Goal: Task Accomplishment & Management: Manage account settings

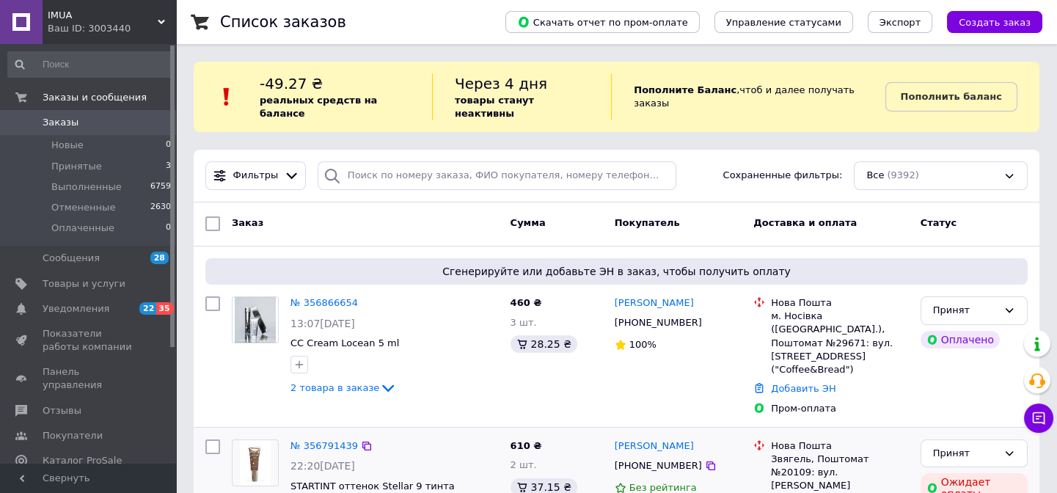
click at [379, 379] on icon at bounding box center [388, 388] width 18 height 18
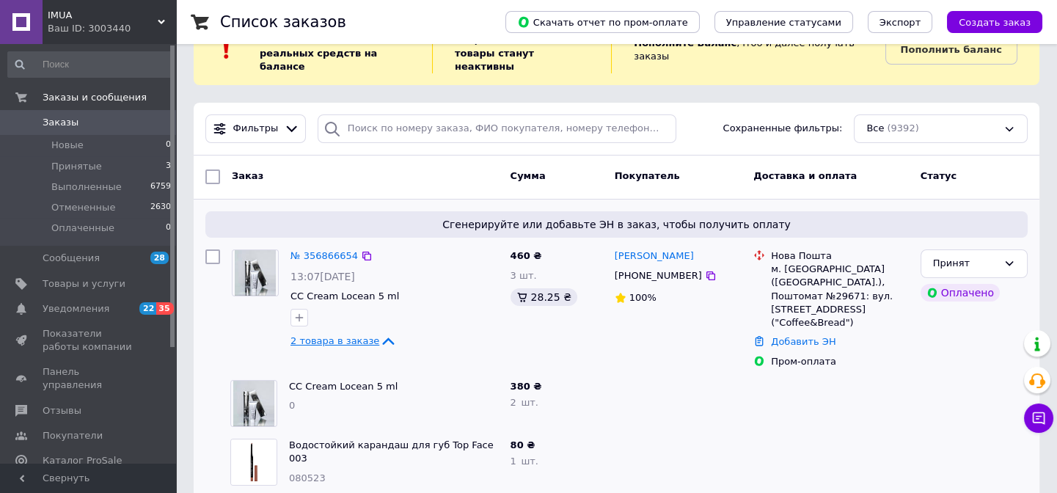
scroll to position [66, 0]
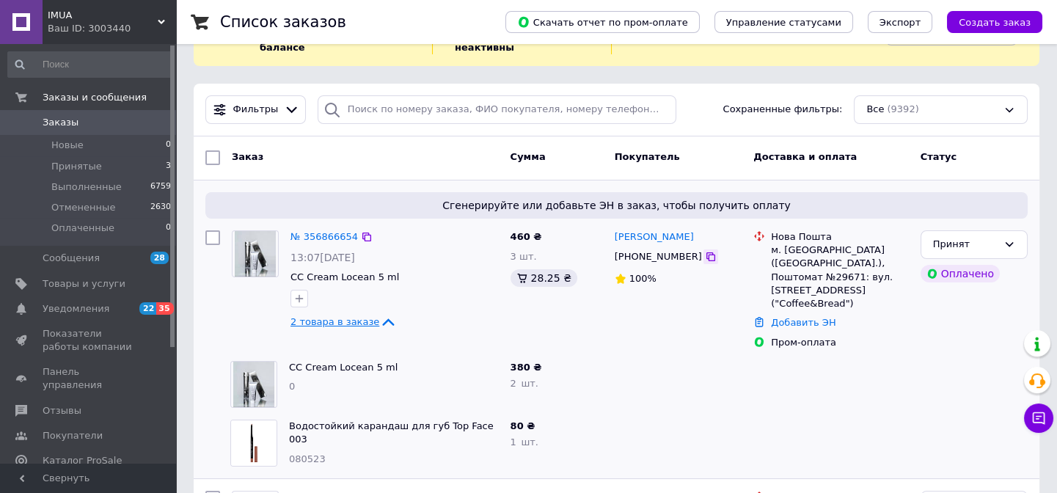
click at [705, 251] on icon at bounding box center [711, 257] width 12 height 12
click at [303, 231] on link "№ 356866654" at bounding box center [323, 236] width 67 height 11
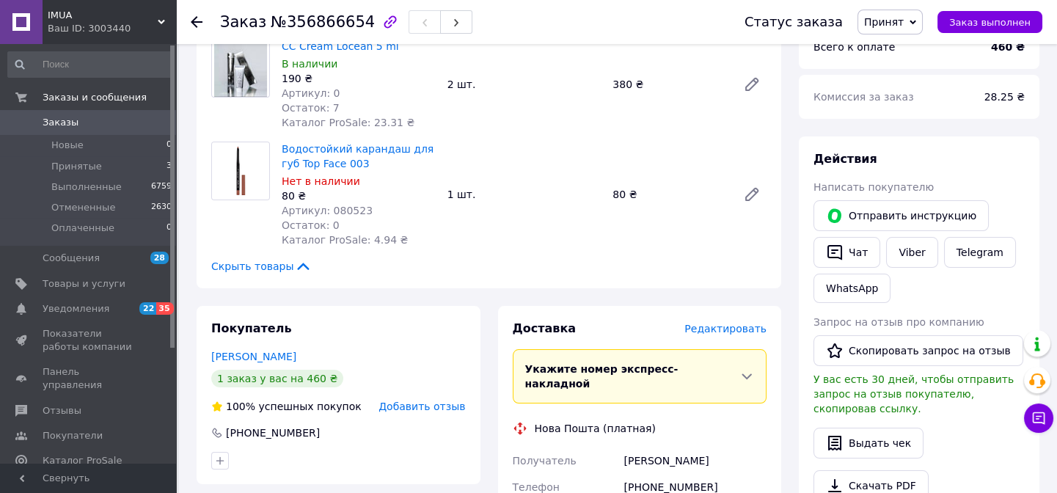
scroll to position [333, 0]
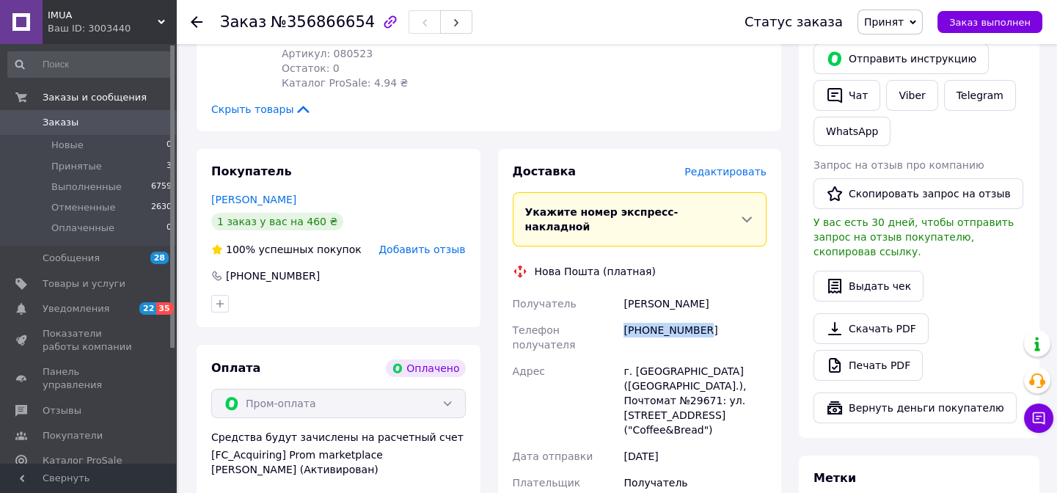
drag, startPoint x: 703, startPoint y: 315, endPoint x: 619, endPoint y: 317, distance: 84.4
click at [619, 317] on div "Получатель Маслак Татьяна Телефон получателя +380679145064 Адрес г. Носовка (Че…" at bounding box center [640, 413] width 260 height 246
copy div "Телефон получателя +380679145064"
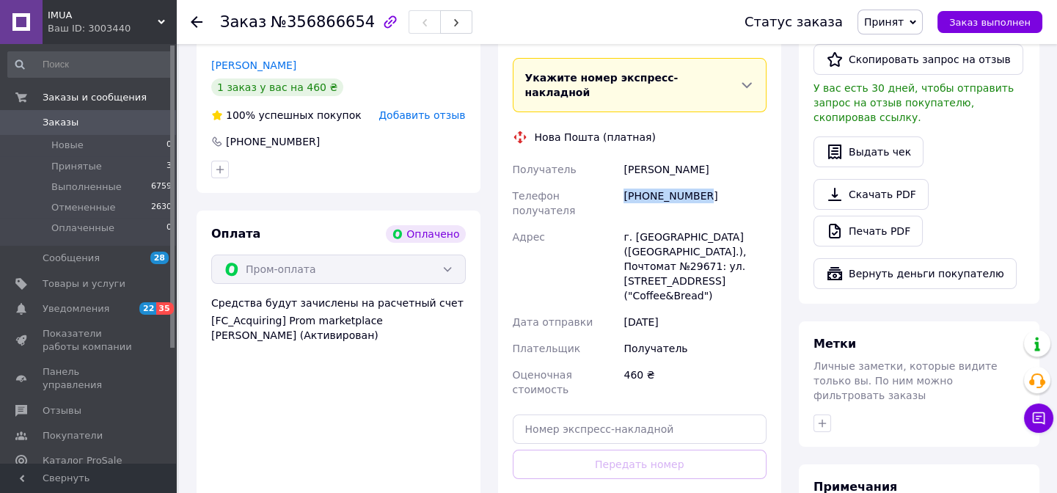
scroll to position [533, 0]
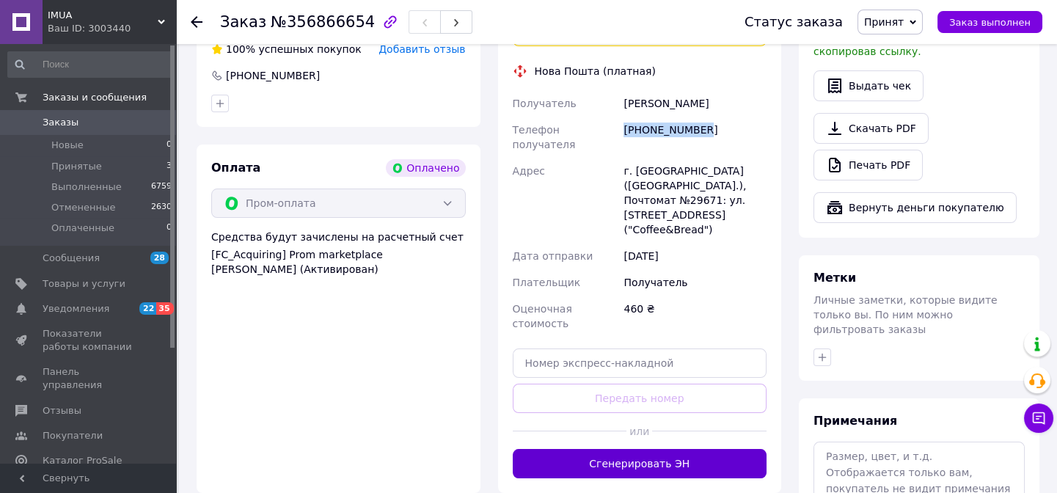
click at [680, 449] on button "Сгенерировать ЭН" at bounding box center [640, 463] width 254 height 29
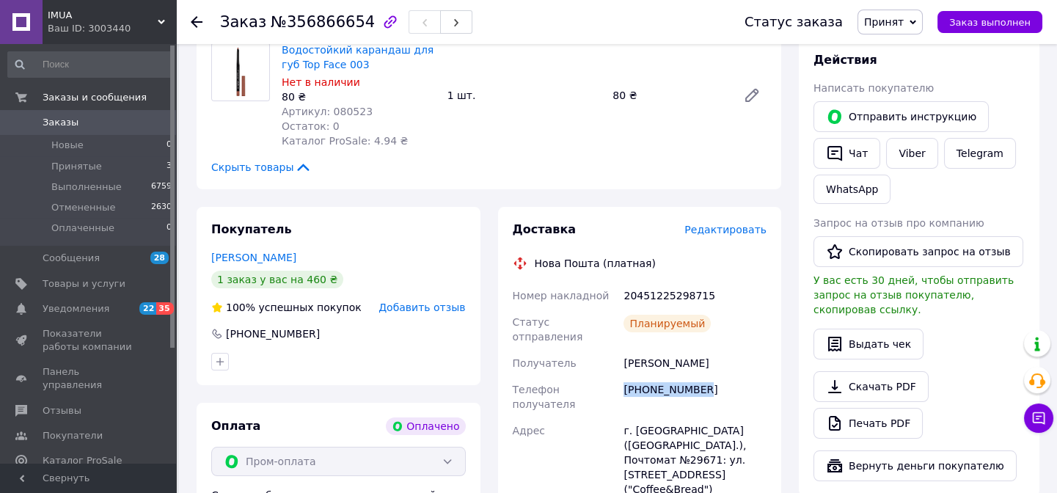
scroll to position [199, 0]
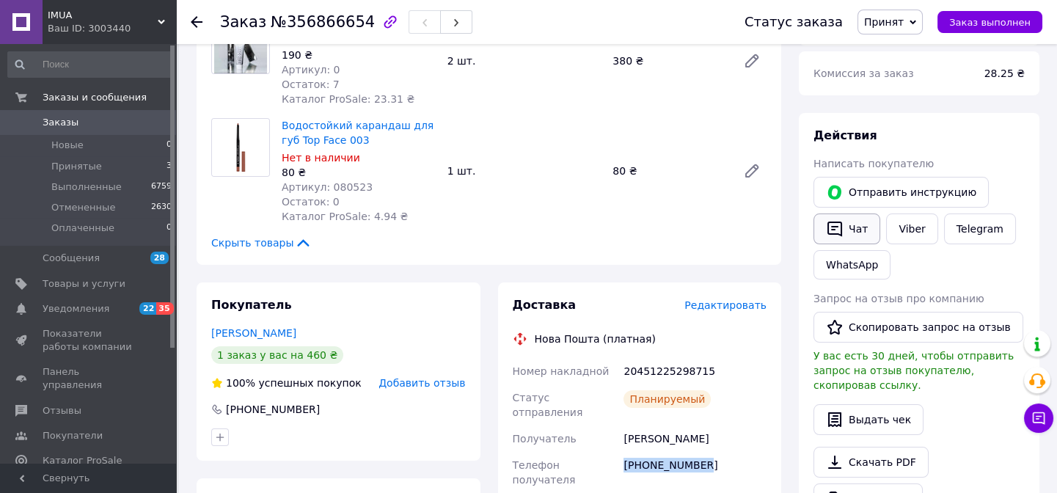
click at [853, 227] on button "Чат" at bounding box center [846, 228] width 67 height 31
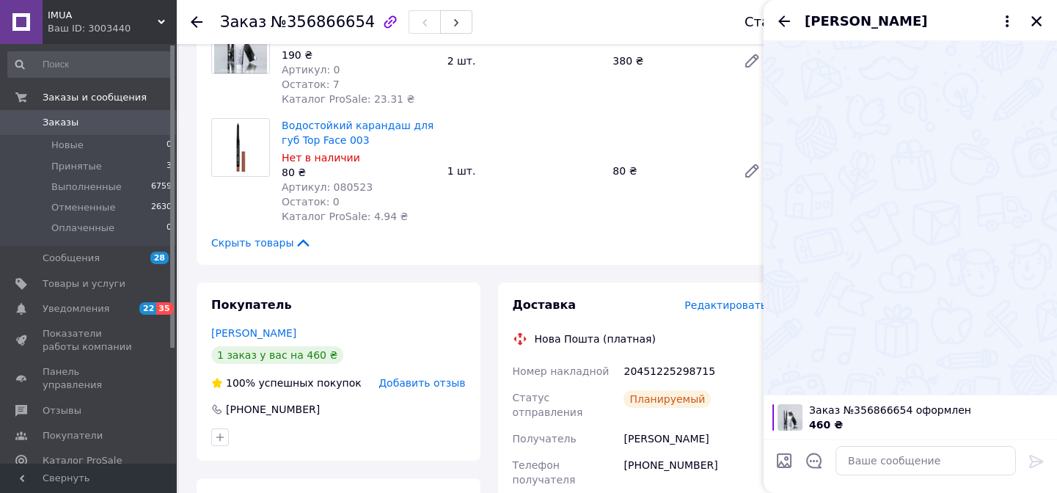
click at [864, 479] on div at bounding box center [925, 460] width 192 height 41
click at [873, 462] on textarea at bounding box center [925, 460] width 180 height 29
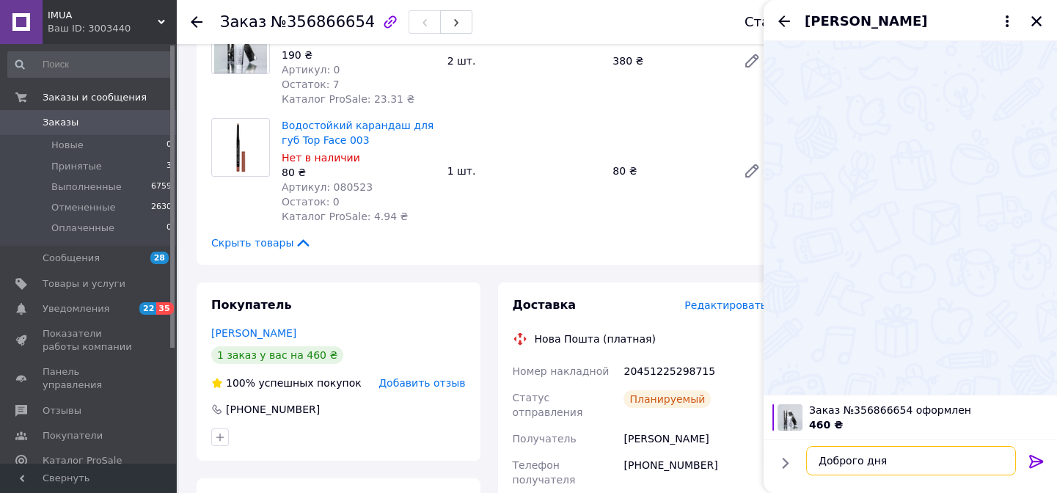
type textarea "Доброго дня!"
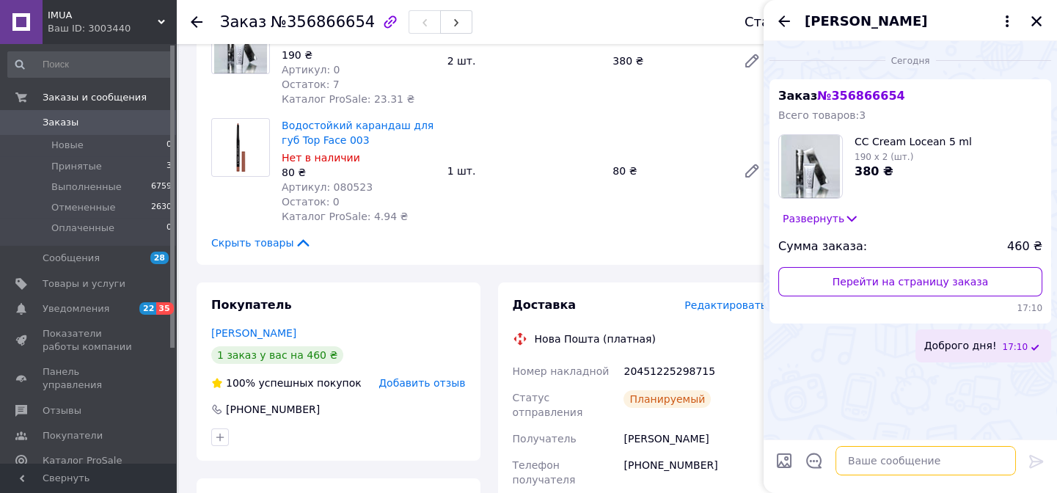
click at [921, 469] on textarea at bounding box center [925, 460] width 180 height 29
paste textarea "*Дякуємо за замовлення в нашому магазині!* ттн - 20451221372681 Відправка завтр…"
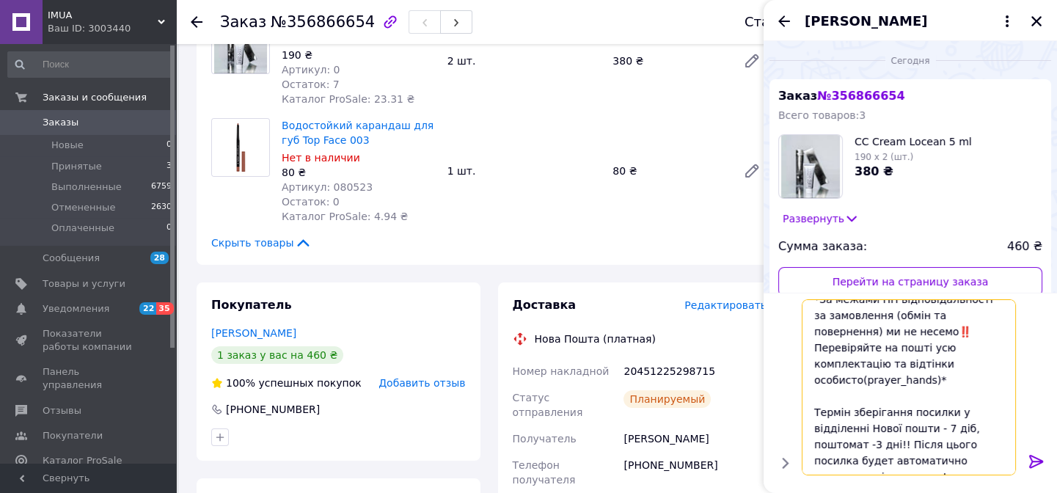
scroll to position [257, 0]
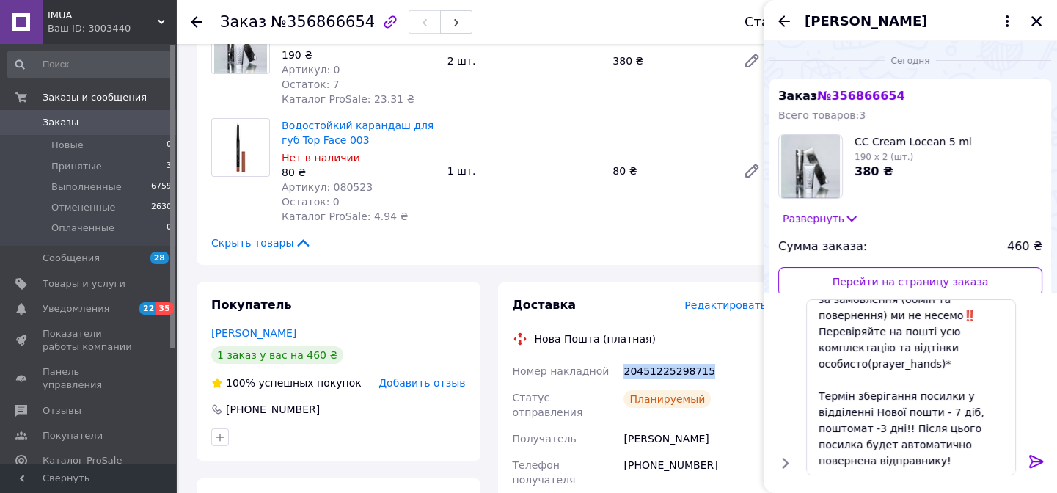
drag, startPoint x: 688, startPoint y: 371, endPoint x: 620, endPoint y: 373, distance: 67.5
click at [620, 373] on div "20451225298715" at bounding box center [694, 371] width 149 height 26
copy div "20451225298715"
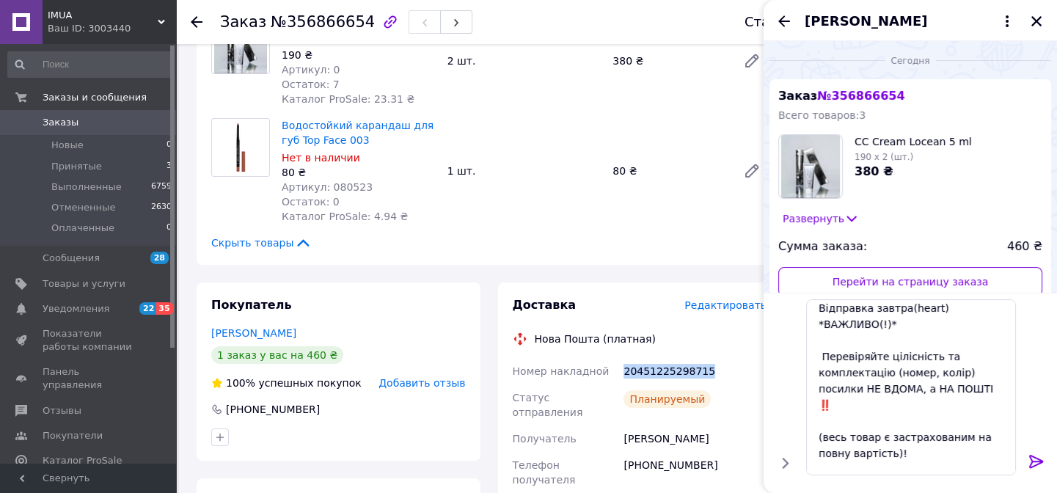
scroll to position [0, 0]
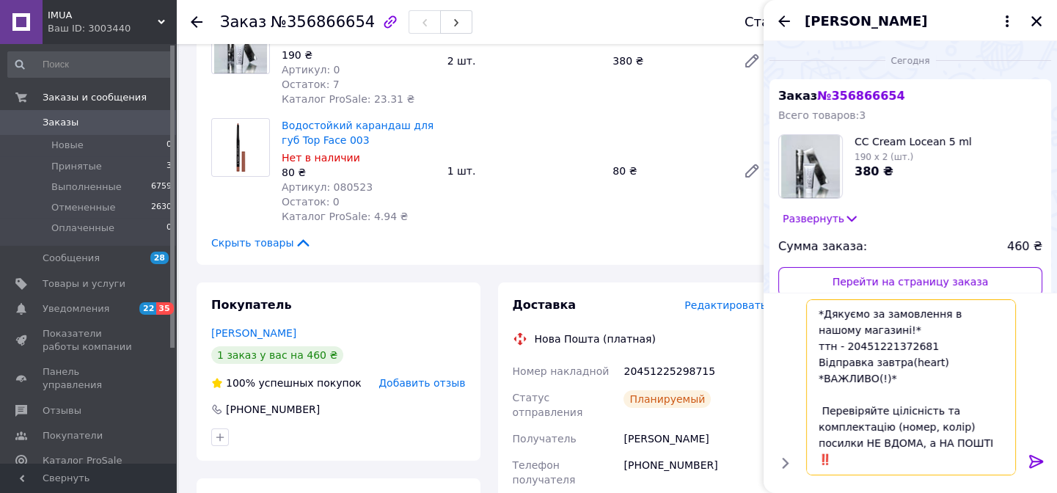
drag, startPoint x: 922, startPoint y: 344, endPoint x: 843, endPoint y: 344, distance: 79.2
click at [843, 344] on textarea "*Дякуємо за замовлення в нашому магазині!* ттн - 20451221372681 Відправка завтр…" at bounding box center [911, 387] width 210 height 176
paste textarea "5298715"
click at [892, 380] on textarea "*Дякуємо за замовлення в нашому магазині!* ттн - 20451225298715 Відправка завтр…" at bounding box center [911, 387] width 210 height 176
click at [821, 381] on textarea "*Дякуємо за замовлення в нашому магазині!* ттн - 20451225298715 Відправка завтр…" at bounding box center [911, 387] width 210 height 176
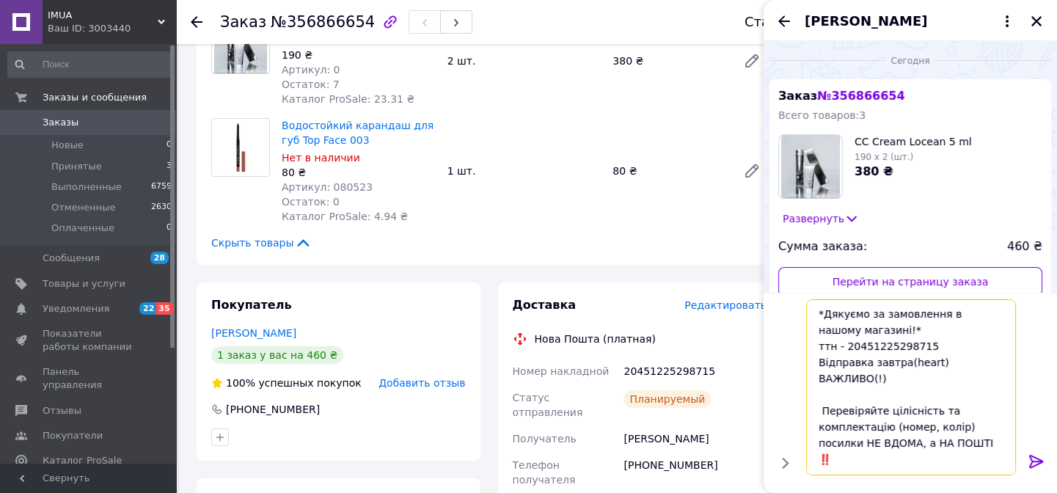
click at [822, 312] on textarea "*Дякуємо за замовлення в нашому магазині!* ттн - 20451225298715 Відправка завтр…" at bounding box center [911, 387] width 210 height 176
click at [889, 381] on textarea "Дякуємо за замовлення в нашому магазині!* ттн - 20451225298715 Відправка завтра…" at bounding box center [911, 387] width 210 height 176
click at [953, 362] on textarea "Дякуємо за замовлення в нашому магазині!* ттн - 20451225298715 Відправка завтра…" at bounding box center [911, 387] width 210 height 176
drag, startPoint x: 884, startPoint y: 362, endPoint x: 869, endPoint y: 360, distance: 15.6
click at [869, 360] on textarea "Дякуємо за замовлення в нашому магазині!* ттн - 20451225298715 Відправка завтра…" at bounding box center [911, 387] width 210 height 176
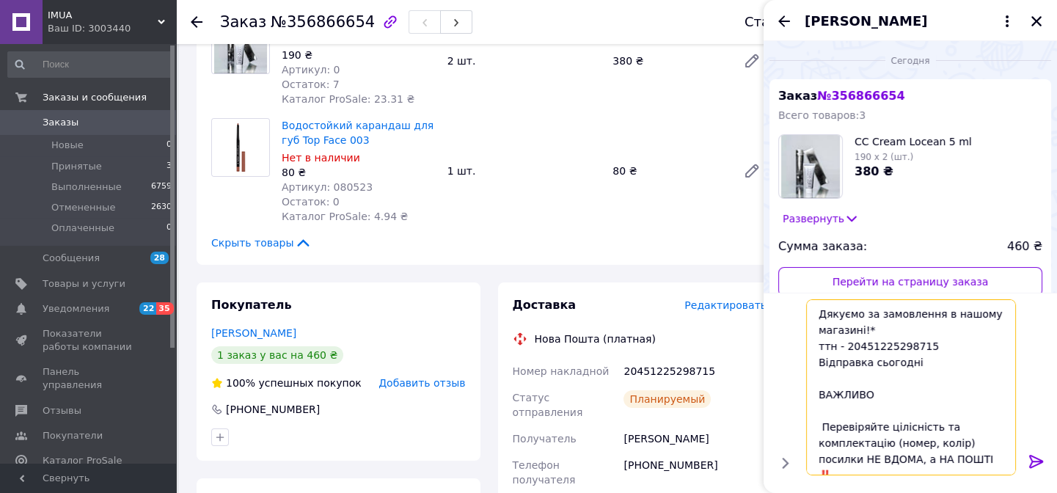
type textarea "Дякуємо за замовлення в нашому магазині!* ттн - 20451225298715 Відправка сьогод…"
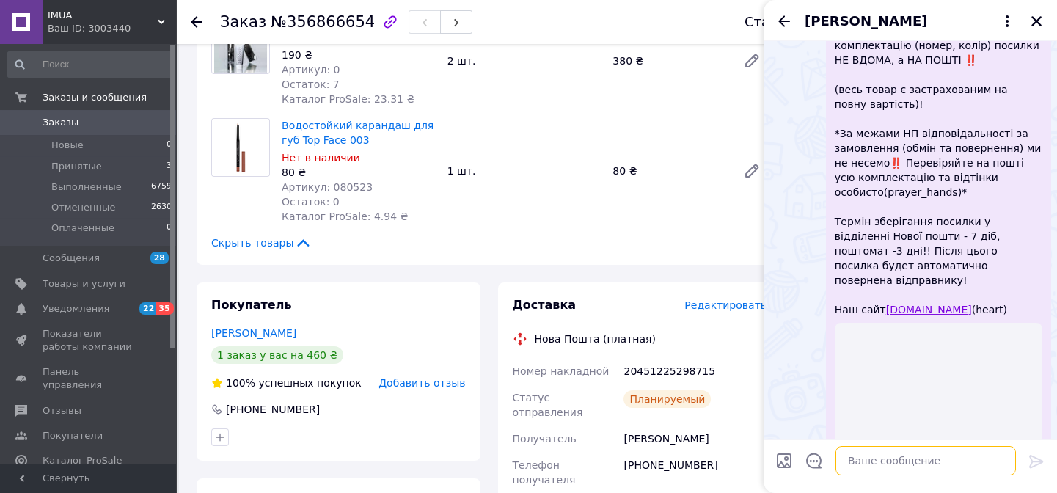
scroll to position [545, 0]
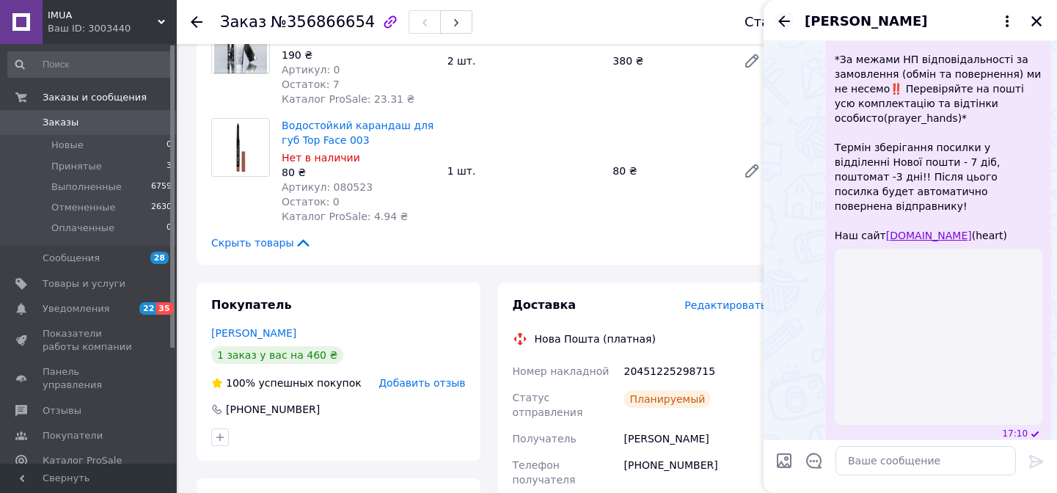
click at [777, 24] on icon "Назад" at bounding box center [784, 21] width 18 height 18
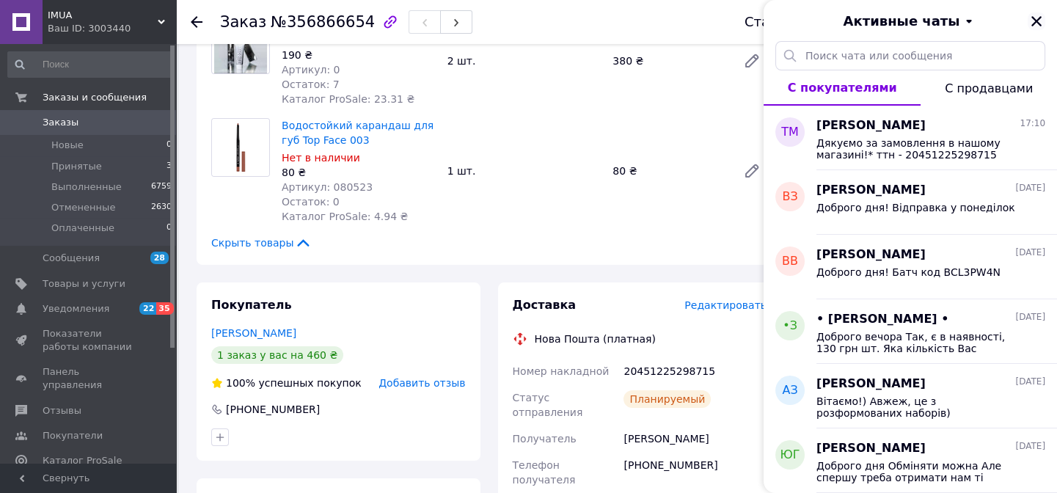
drag, startPoint x: 1032, startPoint y: 25, endPoint x: 763, endPoint y: 21, distance: 269.9
click at [1032, 24] on icon "Закрыть" at bounding box center [1036, 21] width 10 height 10
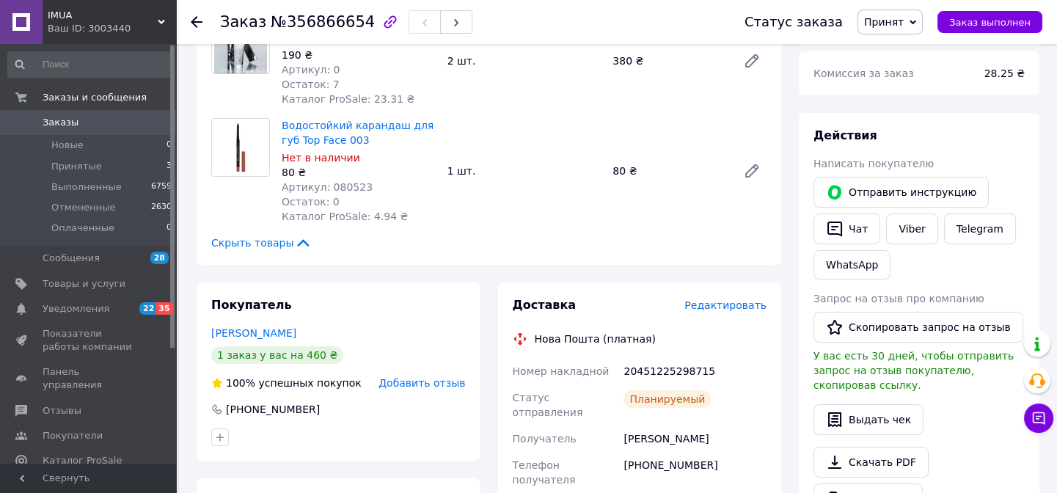
drag, startPoint x: 65, startPoint y: 125, endPoint x: 67, endPoint y: 77, distance: 48.4
click at [66, 125] on span "Заказы" at bounding box center [61, 122] width 36 height 13
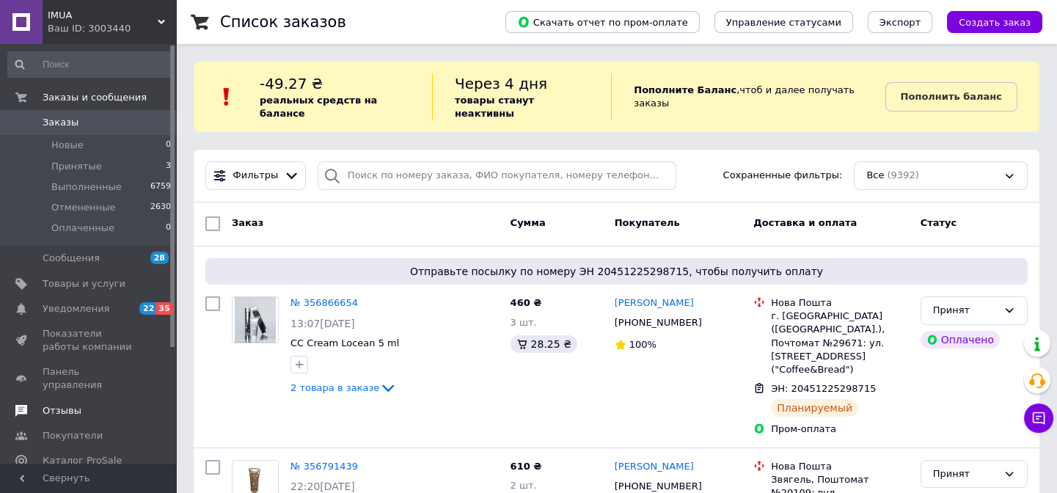
click at [87, 404] on span "Отзывы" at bounding box center [89, 410] width 93 height 13
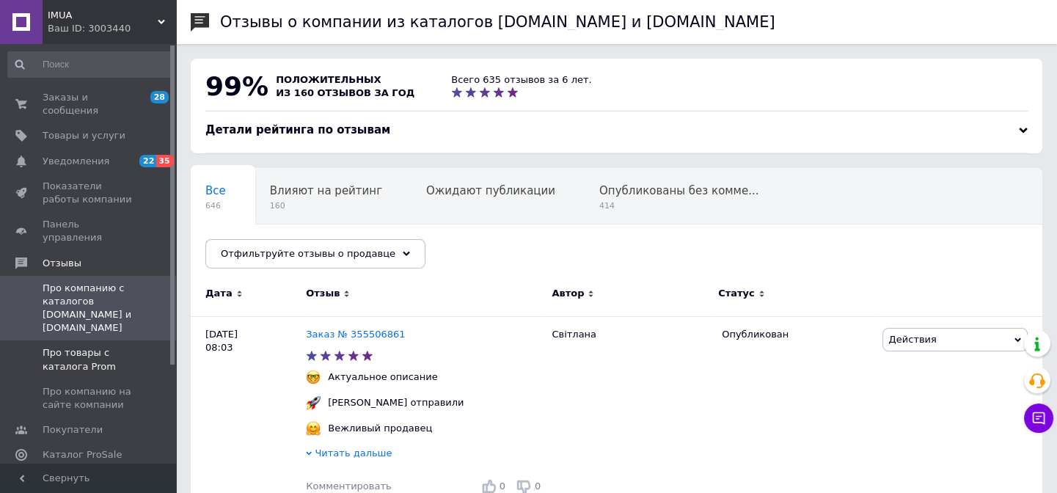
click at [82, 346] on span "Про товары с каталога Prom" at bounding box center [89, 359] width 93 height 26
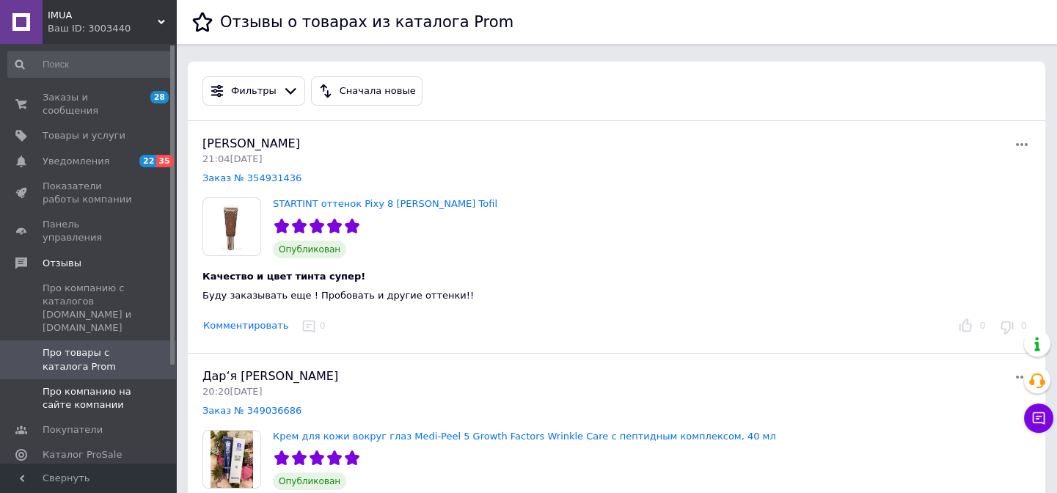
click at [89, 385] on span "Про компанию на сайте компании" at bounding box center [89, 398] width 93 height 26
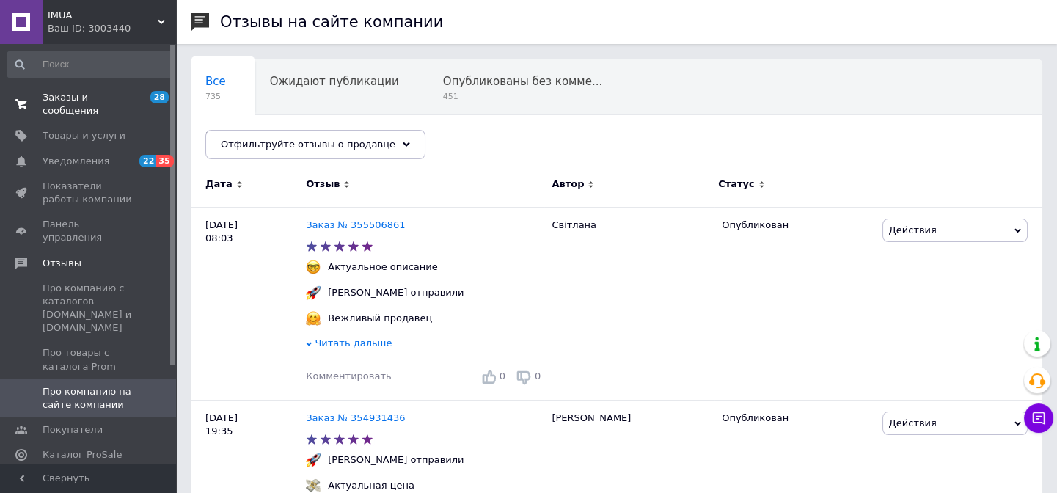
click at [100, 99] on span "Заказы и сообщения" at bounding box center [89, 104] width 93 height 26
